Goal: Obtain resource: Download file/media

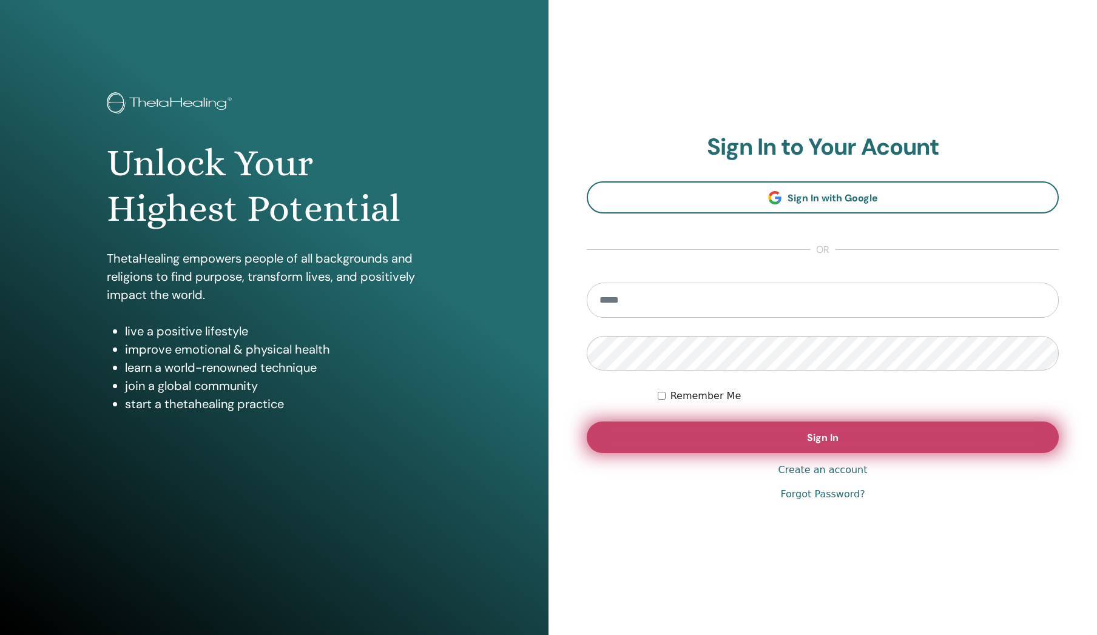
type input "**********"
click at [872, 439] on button "Sign In" at bounding box center [823, 438] width 472 height 32
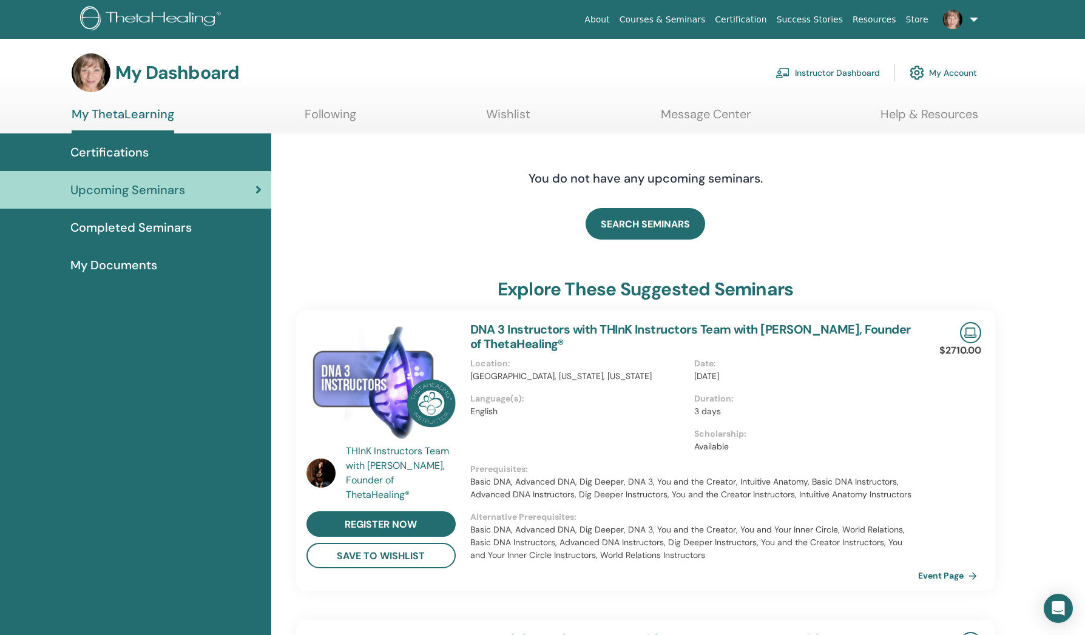
click at [826, 69] on link "Instructor Dashboard" at bounding box center [828, 72] width 104 height 27
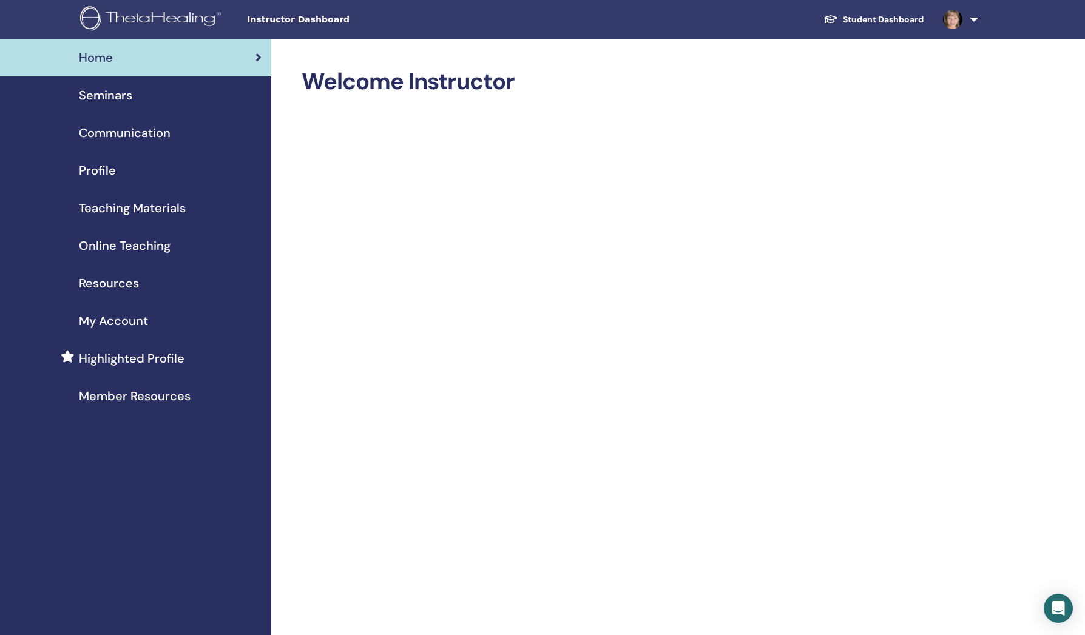
click at [164, 212] on span "Teaching Materials" at bounding box center [132, 208] width 107 height 18
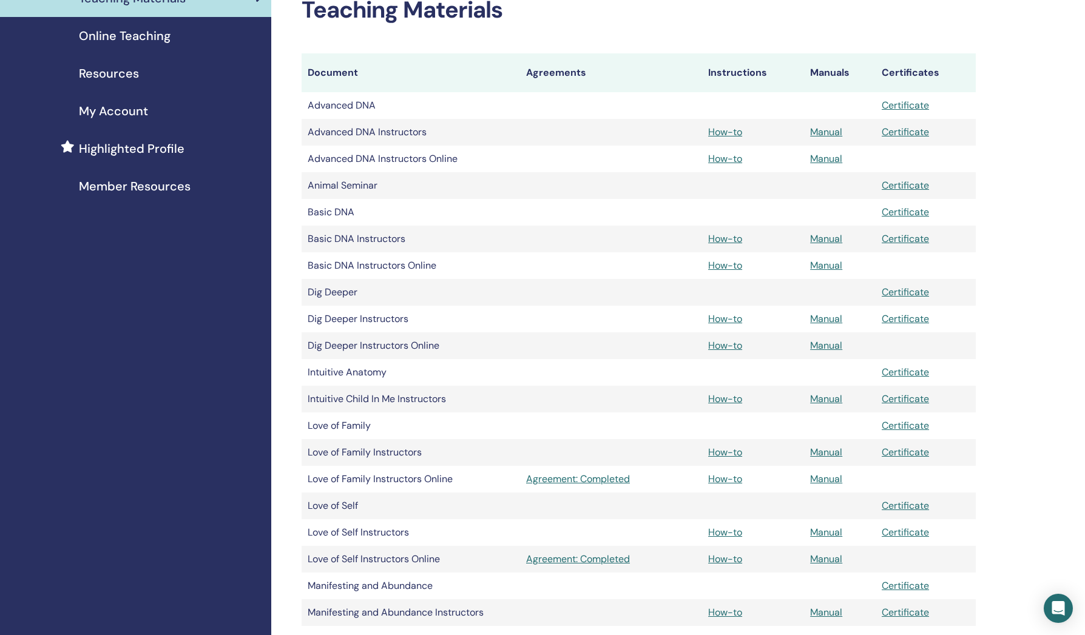
scroll to position [323, 0]
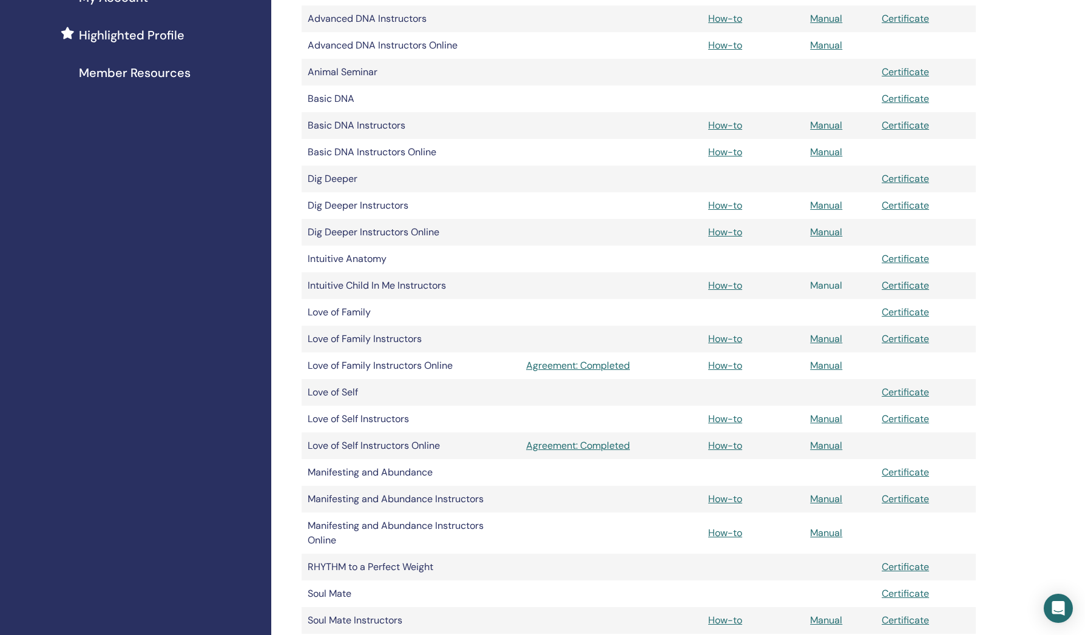
click at [834, 285] on link "Manual" at bounding box center [826, 285] width 32 height 13
